Goal: Task Accomplishment & Management: Use online tool/utility

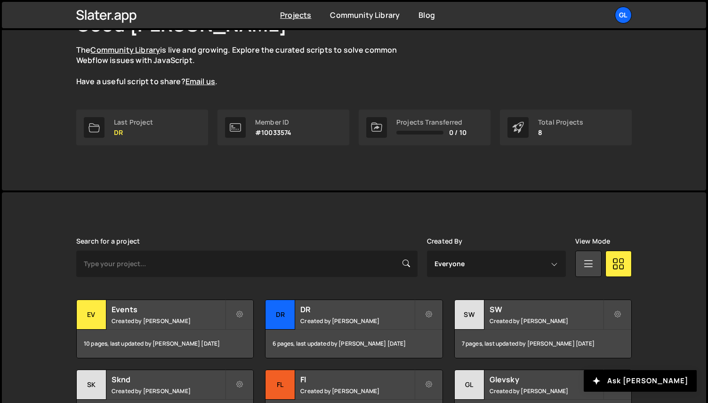
scroll to position [110, 0]
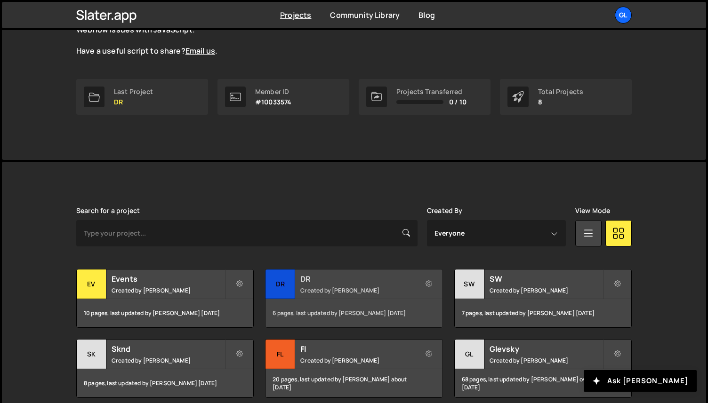
click at [326, 289] on small "Created by [PERSON_NAME]" at bounding box center [356, 291] width 113 height 8
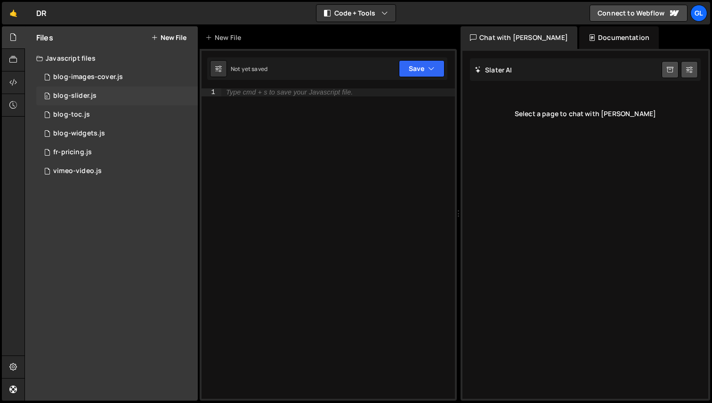
click at [124, 96] on div "0 blog-slider.js 0" at bounding box center [116, 96] width 161 height 19
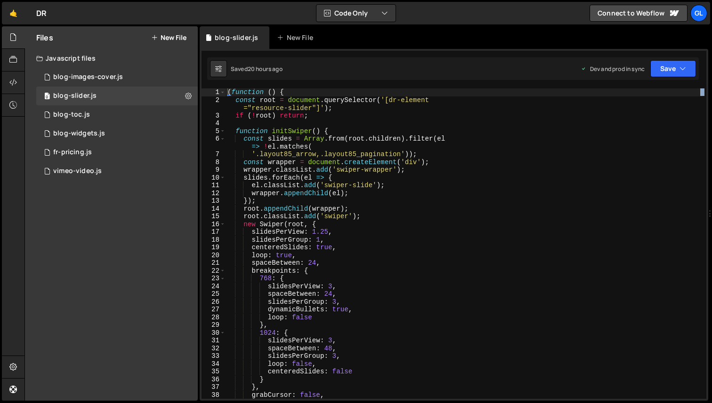
drag, startPoint x: 457, startPoint y: 210, endPoint x: 711, endPoint y: 207, distance: 254.7
click at [711, 207] on div at bounding box center [710, 213] width 4 height 375
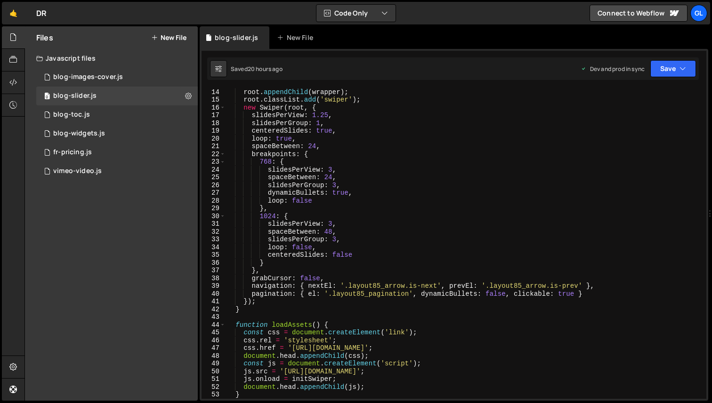
scroll to position [86, 0]
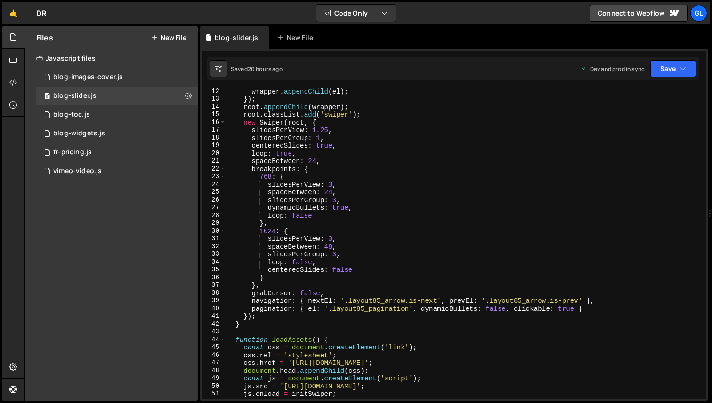
click at [448, 309] on div "wrapper . appendChild ( el ) ; }) ; root . appendChild ( wrapper ) ; root . cla…" at bounding box center [463, 251] width 477 height 326
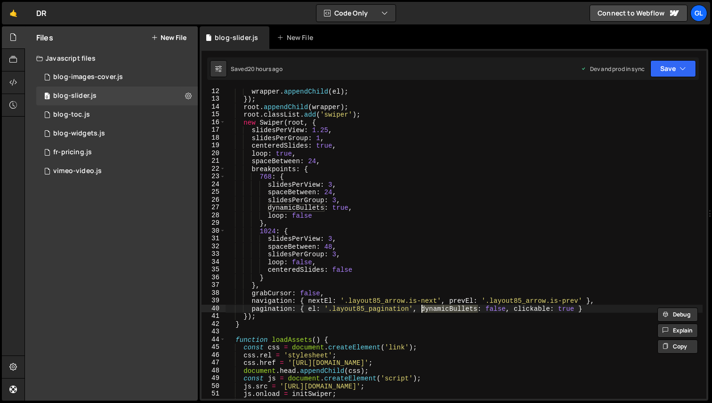
click at [351, 145] on div "wrapper . appendChild ( el ) ; }) ; root . appendChild ( wrapper ) ; root . cla…" at bounding box center [463, 251] width 477 height 326
type textarea "centeredSlides: true,"
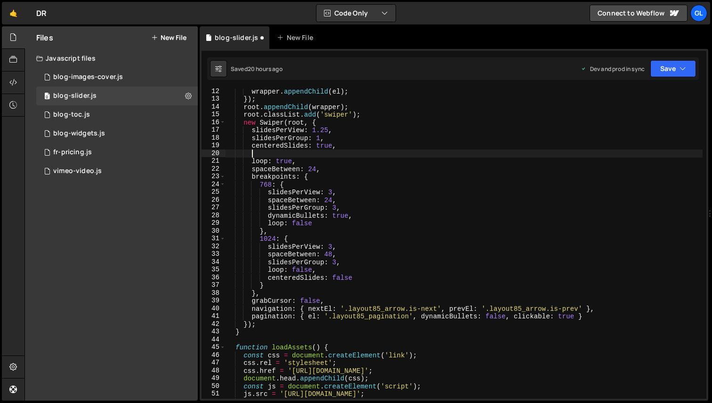
scroll to position [0, 1]
paste textarea "dynamicBullets"
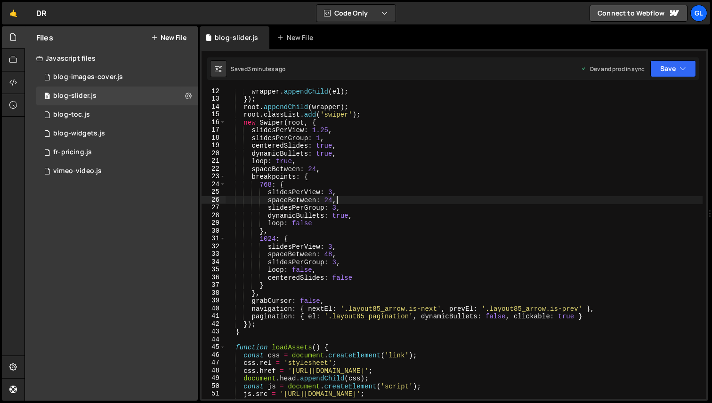
click at [379, 197] on div "wrapper . appendChild ( el ) ; }) ; root . appendChild ( wrapper ) ; root . cla…" at bounding box center [463, 251] width 477 height 326
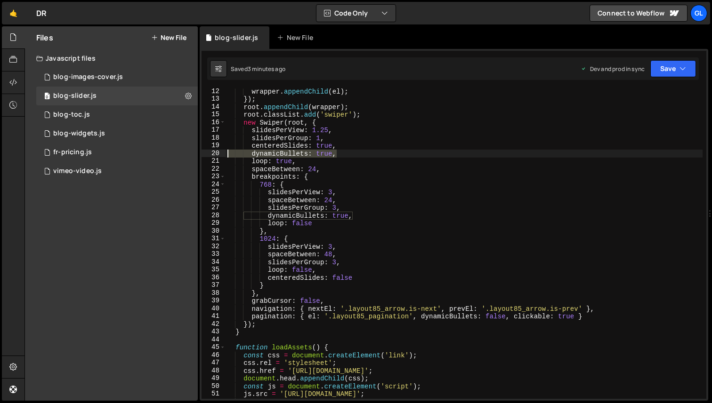
drag, startPoint x: 348, startPoint y: 153, endPoint x: 217, endPoint y: 157, distance: 130.5
click at [217, 157] on div "spaceBetween: 24, 12 13 14 15 16 17 18 19 20 21 22 23 24 25 26 27 28 29 30 31 3…" at bounding box center [453, 244] width 505 height 311
type textarea "dynamicBullets: true,"
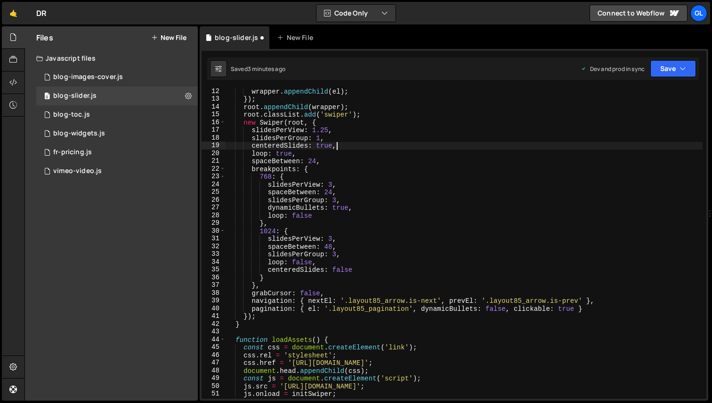
click at [498, 308] on div "wrapper . appendChild ( el ) ; }) ; root . appendChild ( wrapper ) ; root . cla…" at bounding box center [463, 251] width 477 height 326
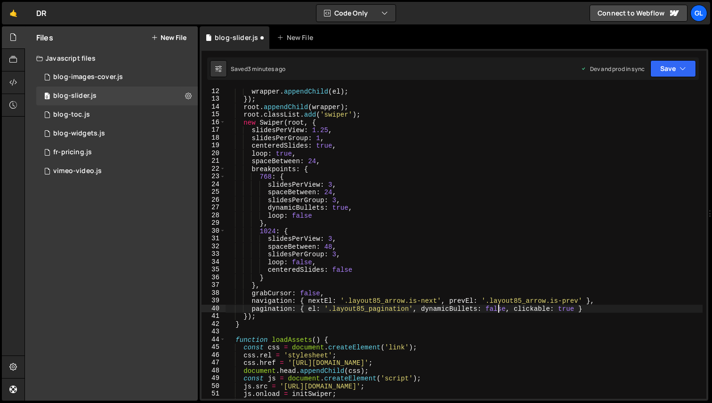
click at [498, 308] on div "wrapper . appendChild ( el ) ; }) ; root . appendChild ( wrapper ) ; root . cla…" at bounding box center [463, 251] width 477 height 326
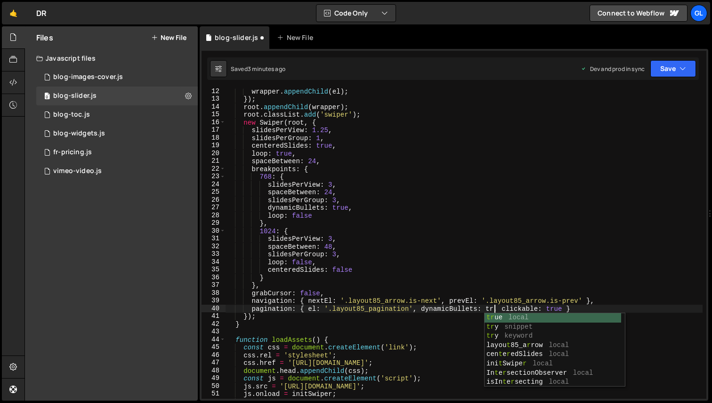
scroll to position [0, 19]
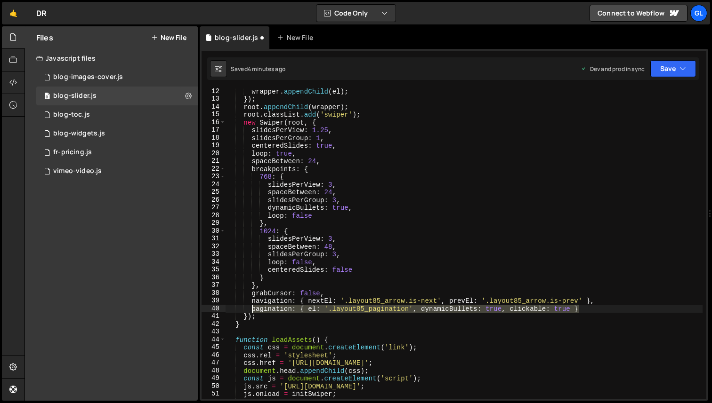
drag, startPoint x: 584, startPoint y: 310, endPoint x: 251, endPoint y: 311, distance: 332.8
click at [251, 311] on div "wrapper . appendChild ( el ) ; }) ; root . appendChild ( wrapper ) ; root . cla…" at bounding box center [463, 251] width 477 height 326
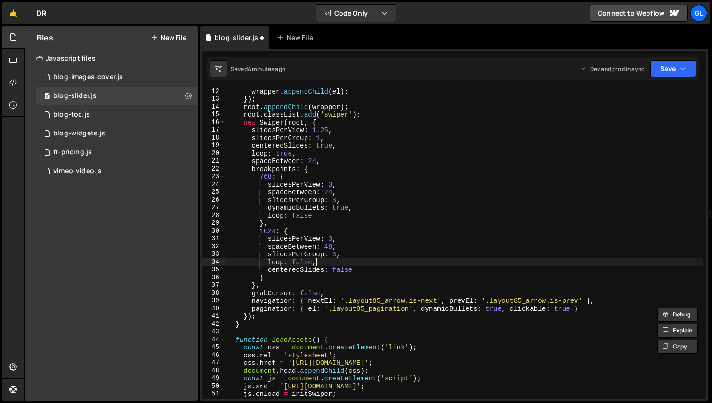
click at [338, 262] on div "wrapper . appendChild ( el ) ; }) ; root . appendChild ( wrapper ) ; root . cla…" at bounding box center [463, 251] width 477 height 326
type textarea "loop: false,"
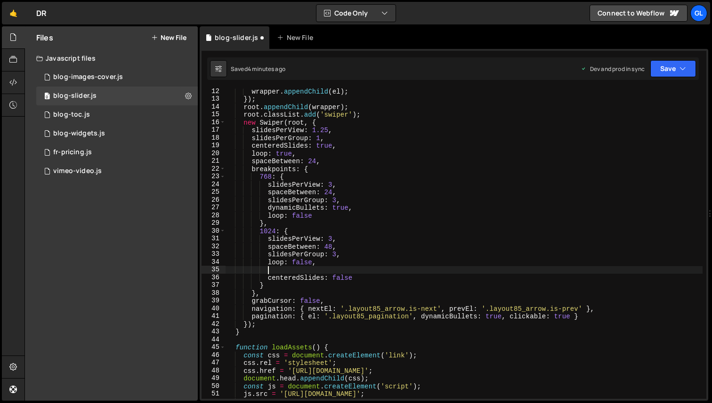
paste textarea "pagination: { el: '.layout85_pagination', dynamicBullets: true, clickable: true…"
click at [512, 271] on div "wrapper . appendChild ( el ) ; }) ; root . appendChild ( wrapper ) ; root . cla…" at bounding box center [463, 251] width 477 height 326
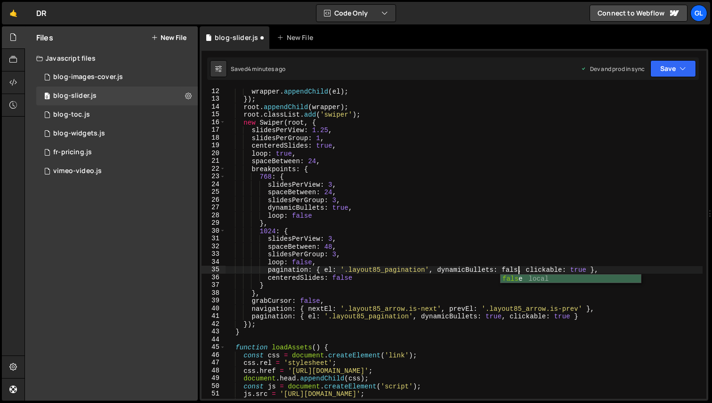
scroll to position [0, 20]
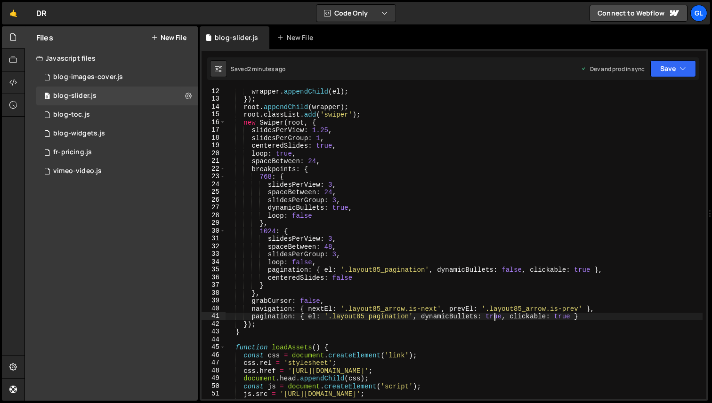
click at [495, 315] on div "wrapper . appendChild ( el ) ; }) ; root . appendChild ( wrapper ) ; root . cla…" at bounding box center [463, 251] width 477 height 326
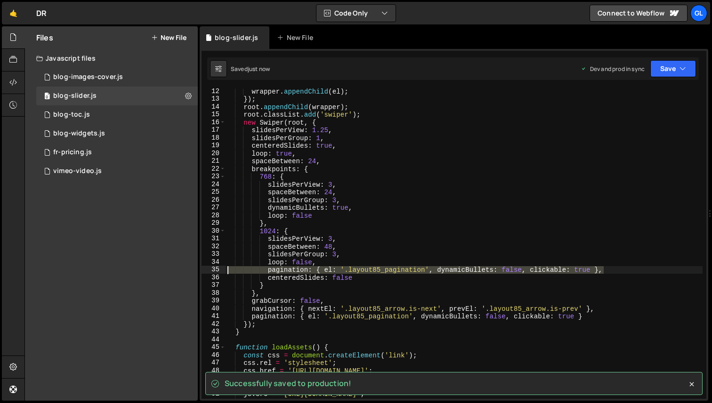
drag, startPoint x: 586, startPoint y: 271, endPoint x: 213, endPoint y: 266, distance: 373.3
click at [213, 266] on div "pagination: { el: '.layout85_pagination', dynamicBullets: false, clickable: tru…" at bounding box center [453, 244] width 505 height 311
type textarea "pagination: { el: '.layout85_pagination', dynamicBullets: false, clickable: tru…"
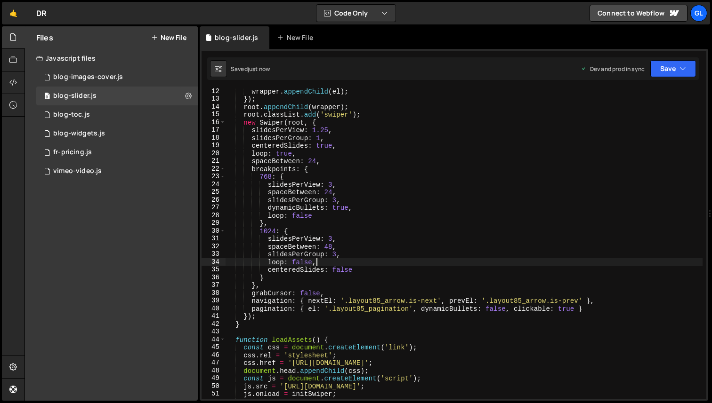
click at [377, 245] on div "wrapper . appendChild ( el ) ; }) ; root . appendChild ( wrapper ) ; root . cla…" at bounding box center [463, 251] width 477 height 326
click at [347, 262] on div "wrapper . appendChild ( el ) ; }) ; root . appendChild ( wrapper ) ; root . cla…" at bounding box center [463, 251] width 477 height 326
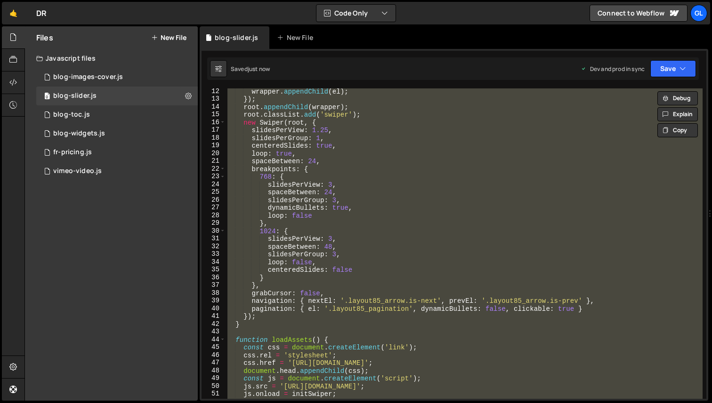
type textarea "})();"
